Goal: Find specific page/section

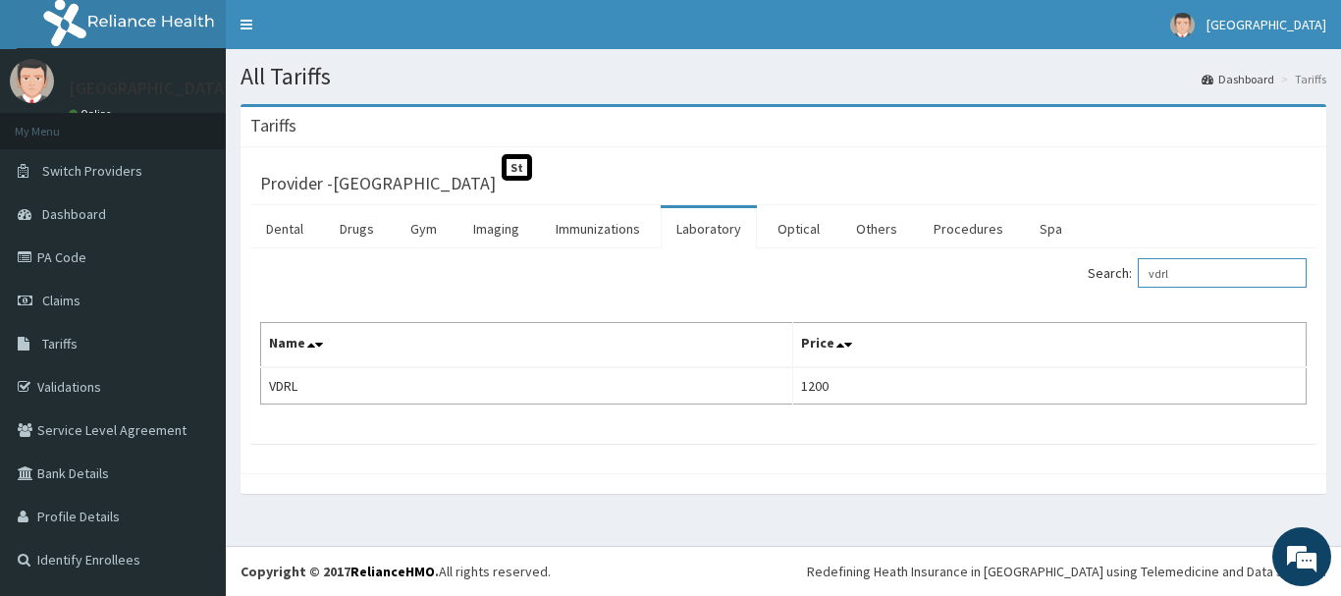
drag, startPoint x: 1225, startPoint y: 276, endPoint x: 1093, endPoint y: 272, distance: 131.6
click at [1093, 272] on div "Search: vdrl" at bounding box center [1052, 275] width 509 height 34
click at [715, 226] on link "Laboratory" at bounding box center [709, 228] width 96 height 41
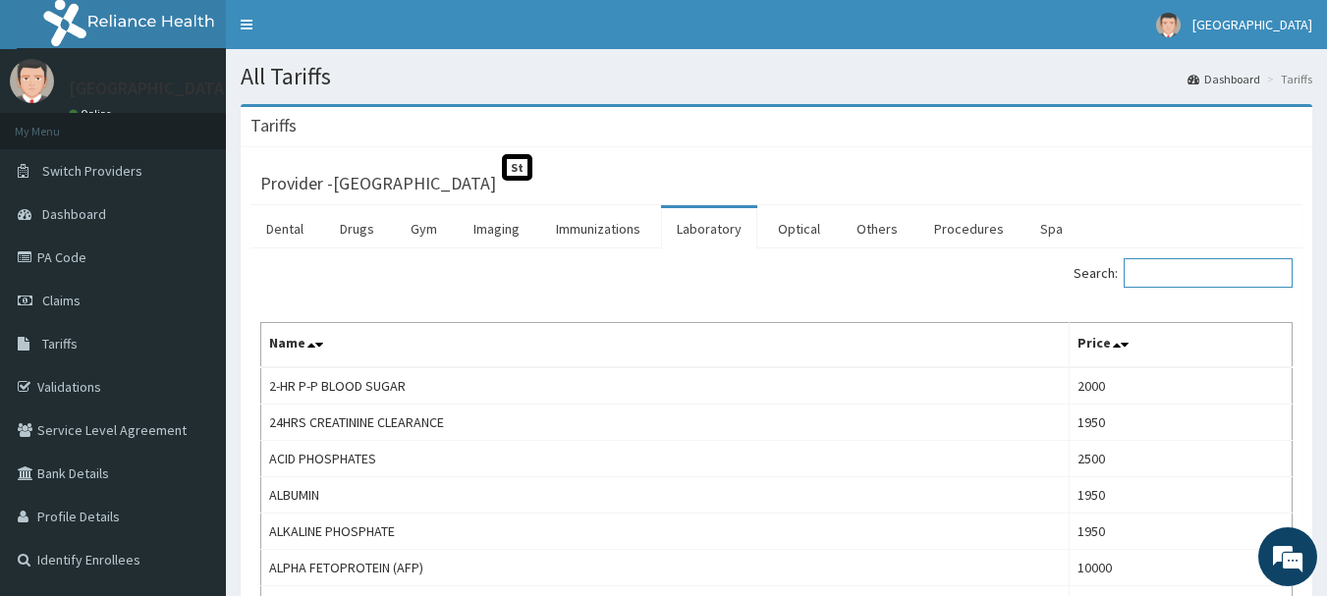
click at [1179, 269] on input "Search:" at bounding box center [1207, 272] width 169 height 29
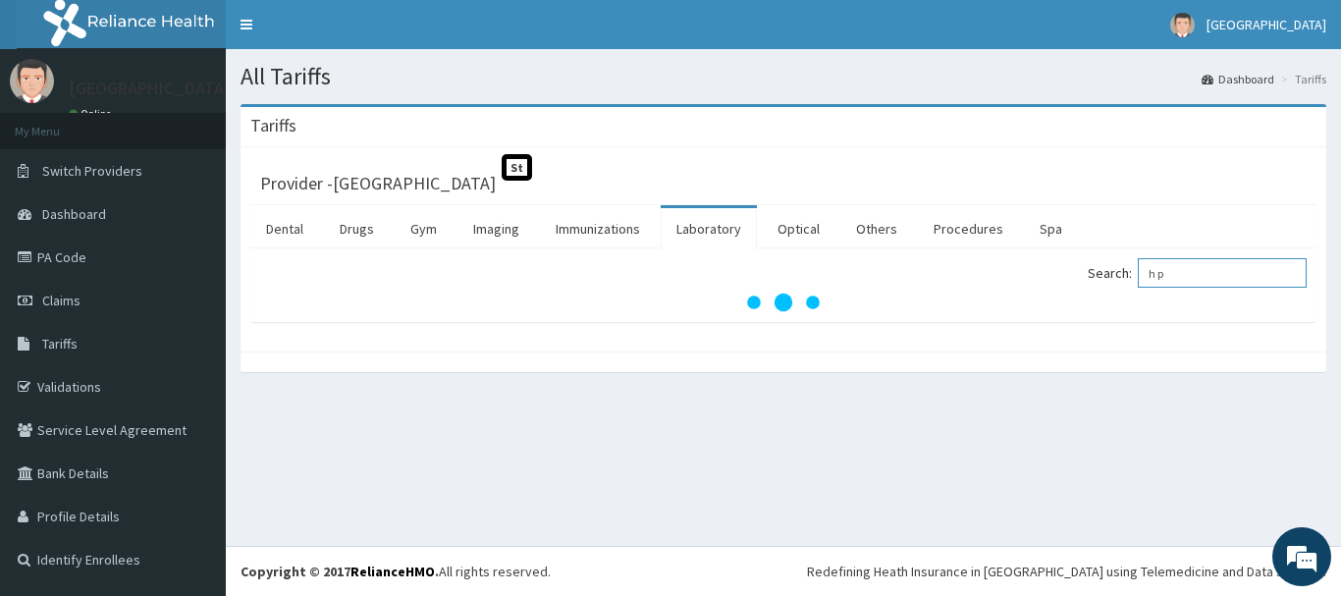
type input "h p"
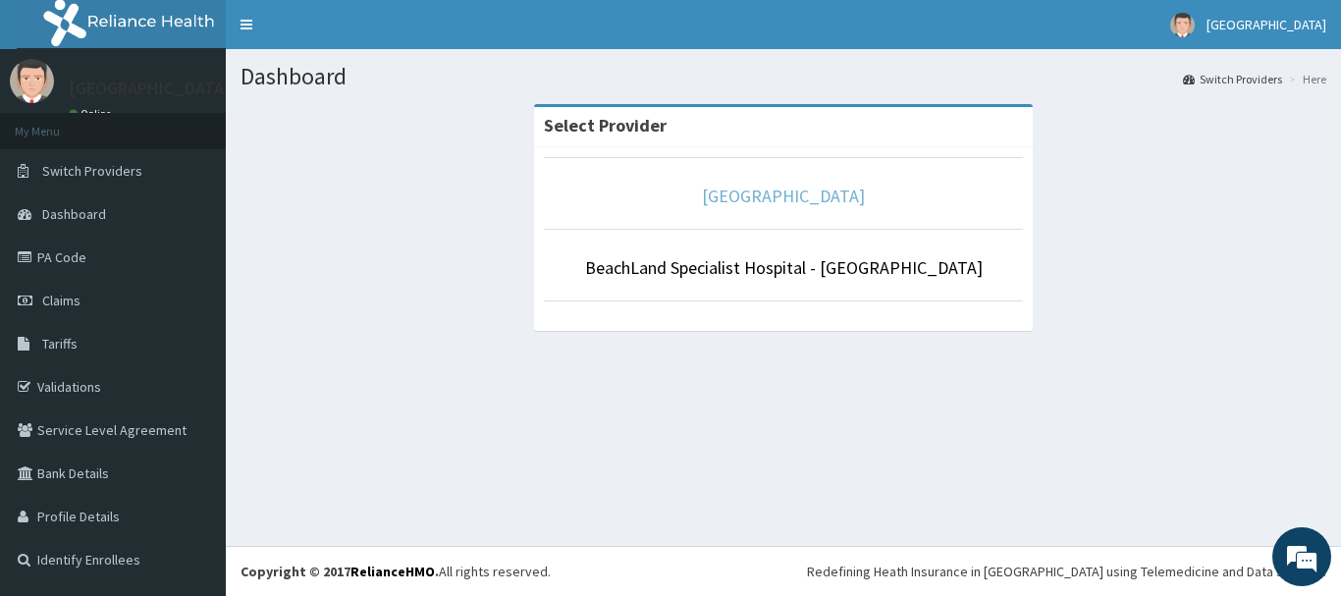
click at [865, 194] on link "[GEOGRAPHIC_DATA]" at bounding box center [783, 196] width 163 height 23
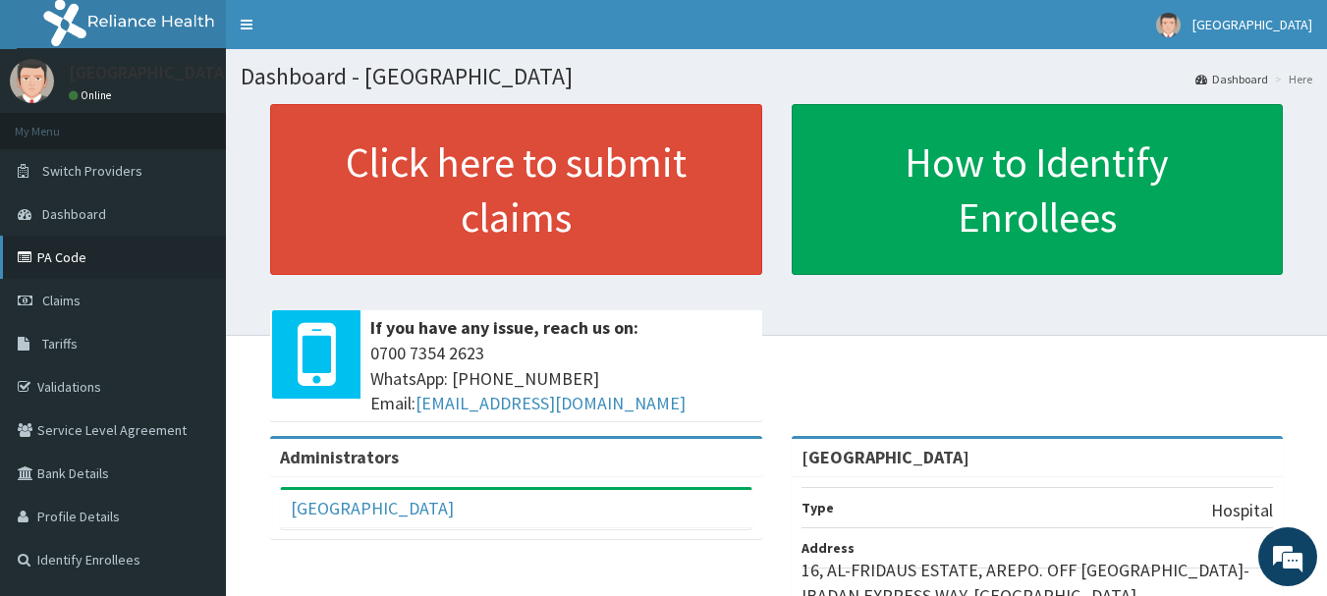
click at [70, 256] on link "PA Code" at bounding box center [113, 257] width 226 height 43
